Goal: Check status

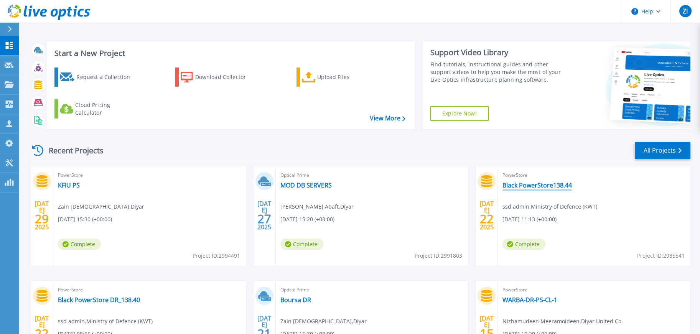
click at [538, 185] on link "Black PowerStore138.44" at bounding box center [536, 185] width 69 height 8
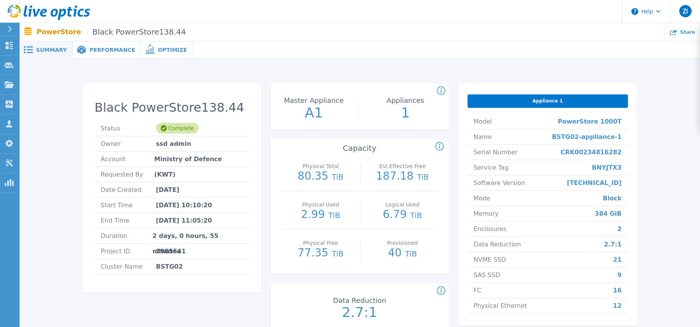
click at [89, 51] on span "Performance" at bounding box center [112, 49] width 46 height 5
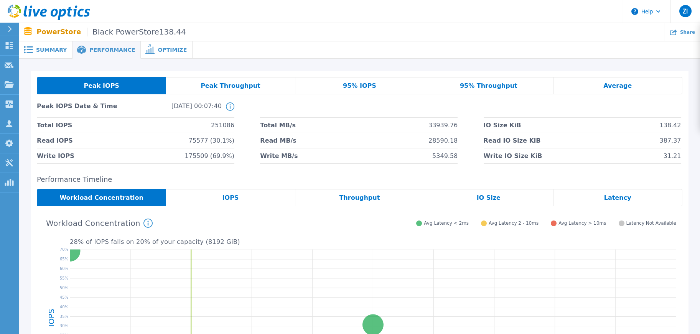
click at [50, 45] on div "Summary" at bounding box center [45, 49] width 53 height 17
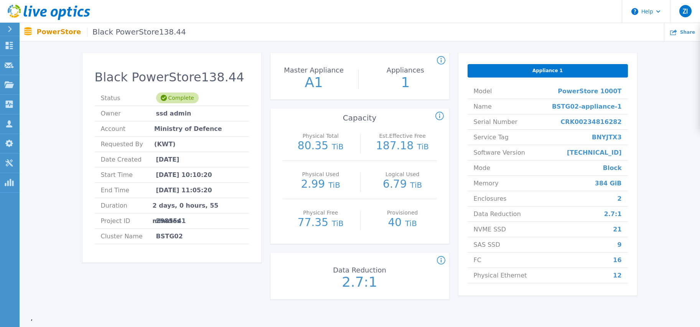
scroll to position [28, 0]
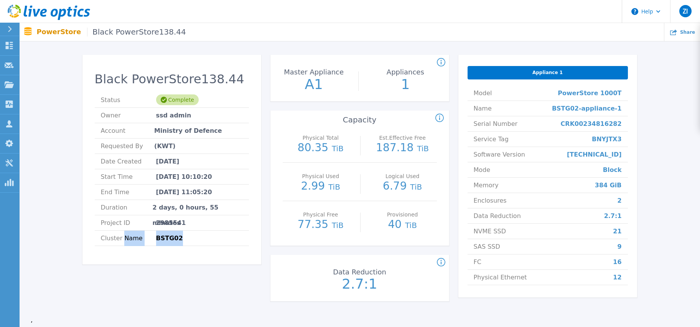
drag, startPoint x: 181, startPoint y: 240, endPoint x: 122, endPoint y: 248, distance: 59.5
click at [122, 248] on div "Black PowerStore138.44 Status Complete Owner ssd admin Account Ministry of Defe…" at bounding box center [171, 162] width 179 height 204
click at [502, 17] on header "Help ZI Channel Partner Zain Islam z.islam@diyarme.com Diyar My Profile Log Out" at bounding box center [350, 11] width 700 height 23
